Goal: Obtain resource: Download file/media

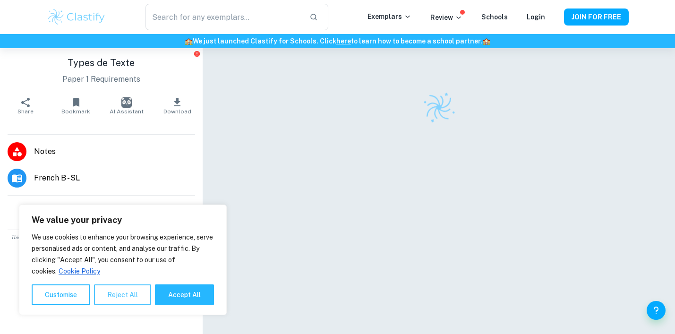
click at [130, 296] on button "Reject All" at bounding box center [122, 294] width 57 height 21
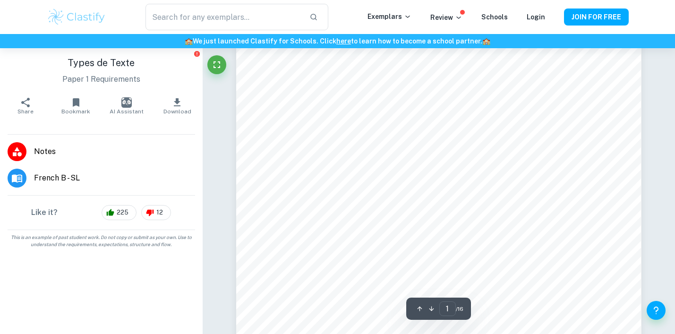
scroll to position [143, 0]
click at [174, 103] on icon "button" at bounding box center [176, 102] width 11 height 11
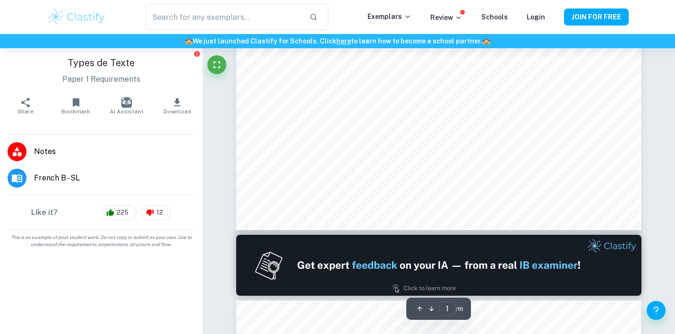
scroll to position [401, 0]
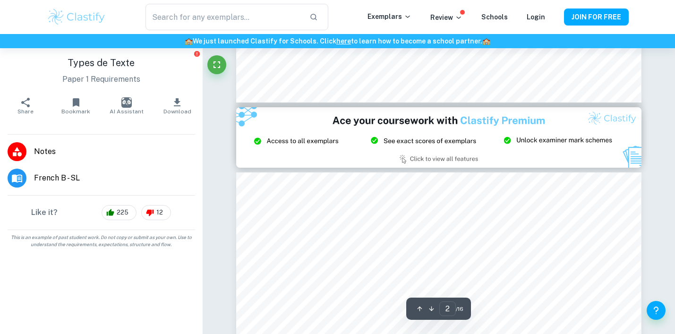
type input "3"
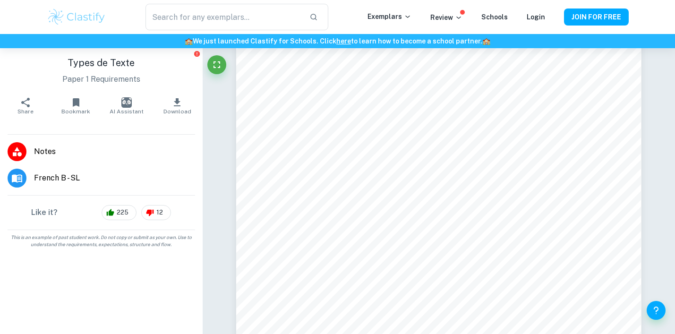
scroll to position [1310, 0]
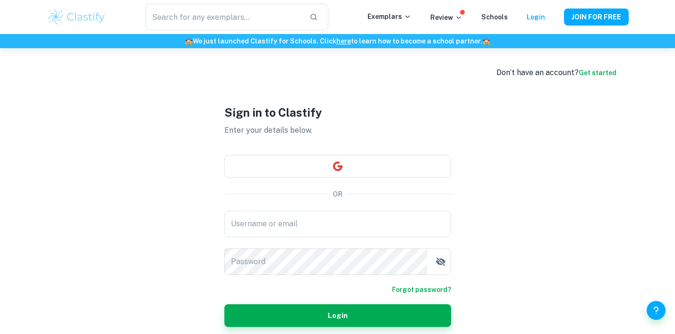
scroll to position [11, 0]
